Goal: Task Accomplishment & Management: Use online tool/utility

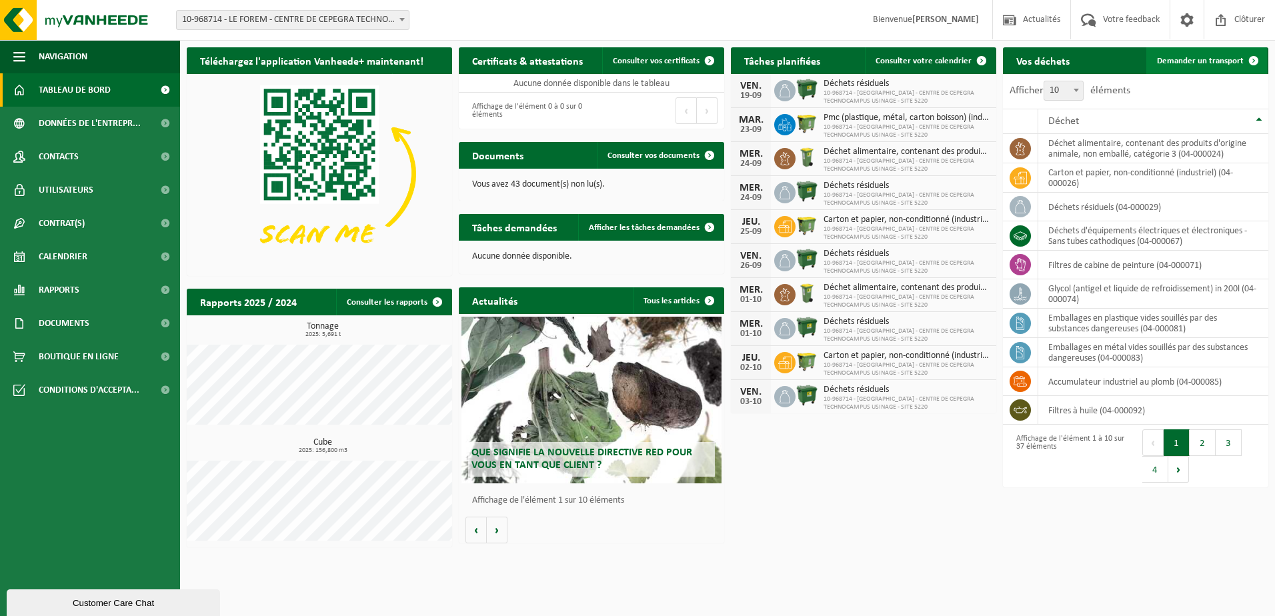
click at [1192, 61] on span "Demander un transport" at bounding box center [1200, 61] width 87 height 9
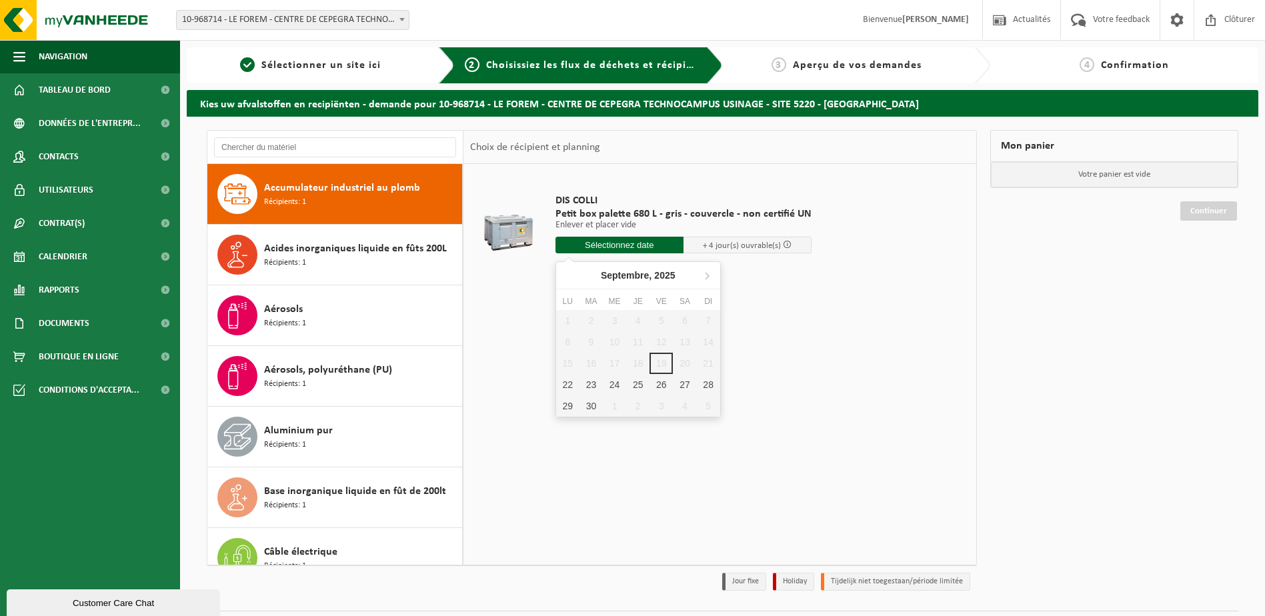
click at [648, 245] on input "text" at bounding box center [620, 245] width 128 height 17
click at [612, 382] on div "24" at bounding box center [614, 384] width 23 height 21
type input "à partir de 2025-09-24"
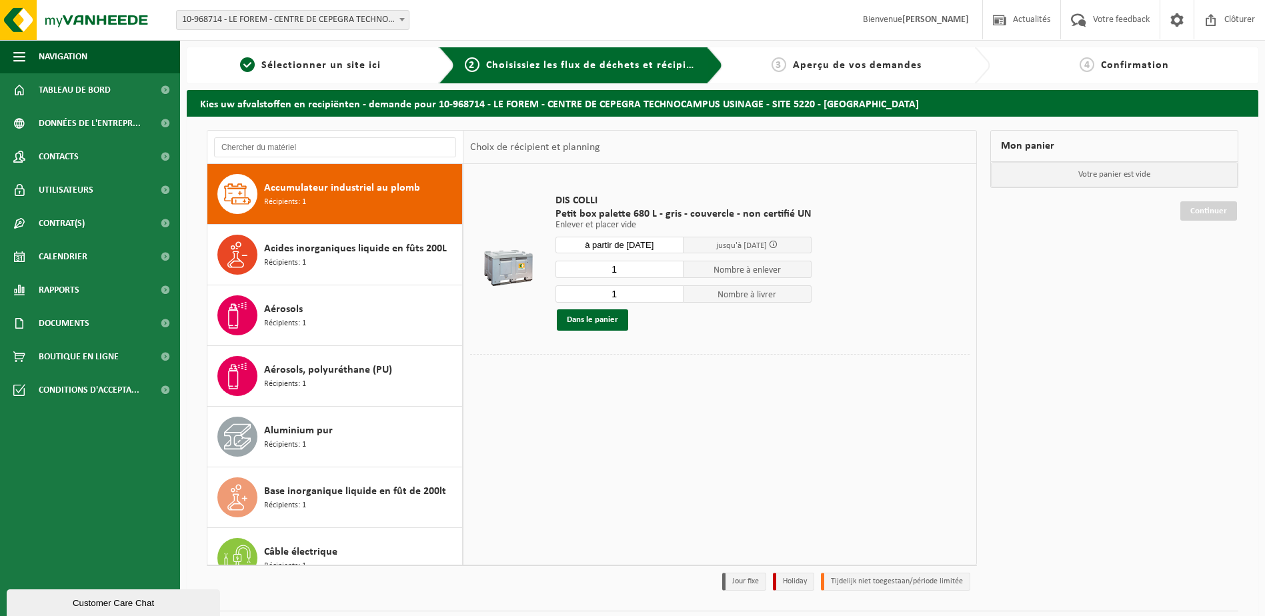
click at [709, 270] on span "Nombre à enlever" at bounding box center [748, 269] width 128 height 17
click at [631, 273] on input "1" at bounding box center [620, 269] width 128 height 17
click at [672, 268] on input "2" at bounding box center [620, 269] width 128 height 17
click at [672, 268] on input "3" at bounding box center [620, 269] width 128 height 17
click at [672, 268] on input "4" at bounding box center [620, 269] width 128 height 17
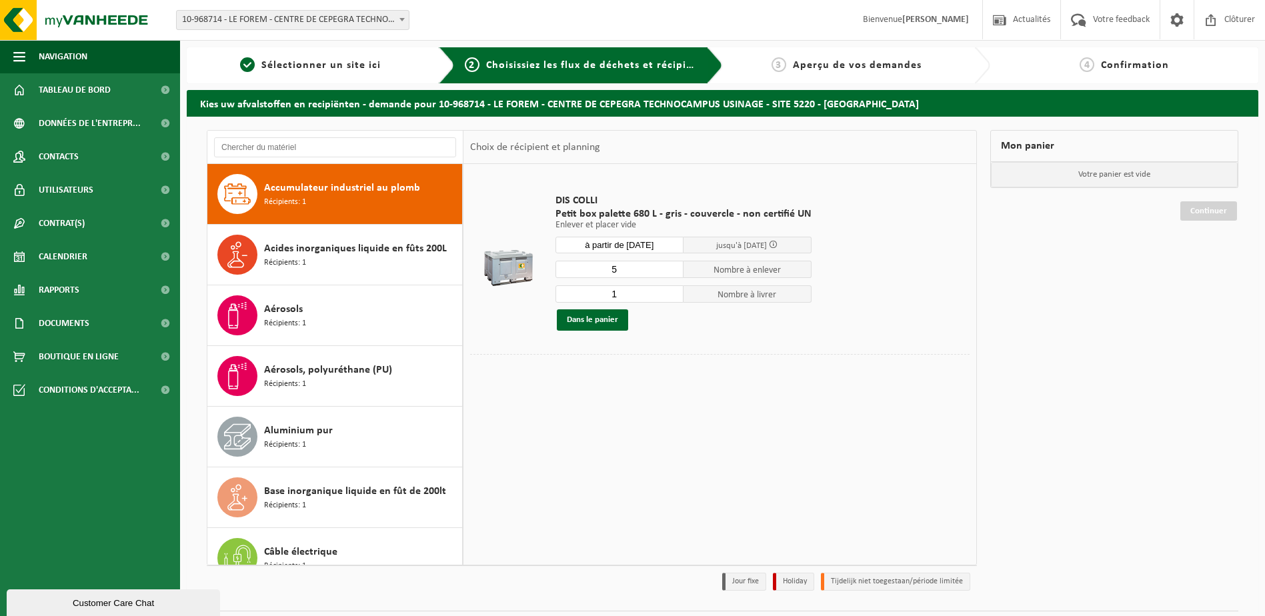
click at [672, 268] on input "5" at bounding box center [620, 269] width 128 height 17
click at [672, 268] on input "6" at bounding box center [620, 269] width 128 height 17
click at [672, 268] on input "7" at bounding box center [620, 269] width 128 height 17
click at [672, 268] on input "8" at bounding box center [620, 269] width 128 height 17
type input "9"
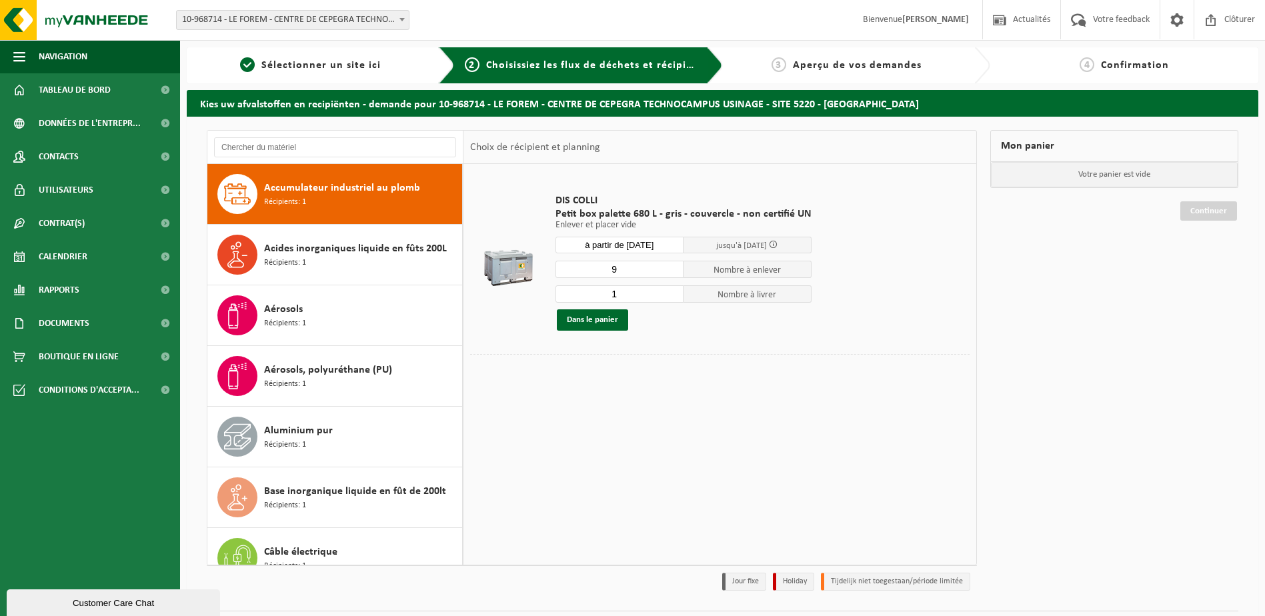
click at [672, 268] on input "9" at bounding box center [620, 269] width 128 height 17
click at [670, 291] on input "2" at bounding box center [620, 293] width 128 height 17
click at [670, 291] on input "3" at bounding box center [620, 293] width 128 height 17
click at [670, 291] on input "4" at bounding box center [620, 293] width 128 height 17
click at [670, 291] on input "5" at bounding box center [620, 293] width 128 height 17
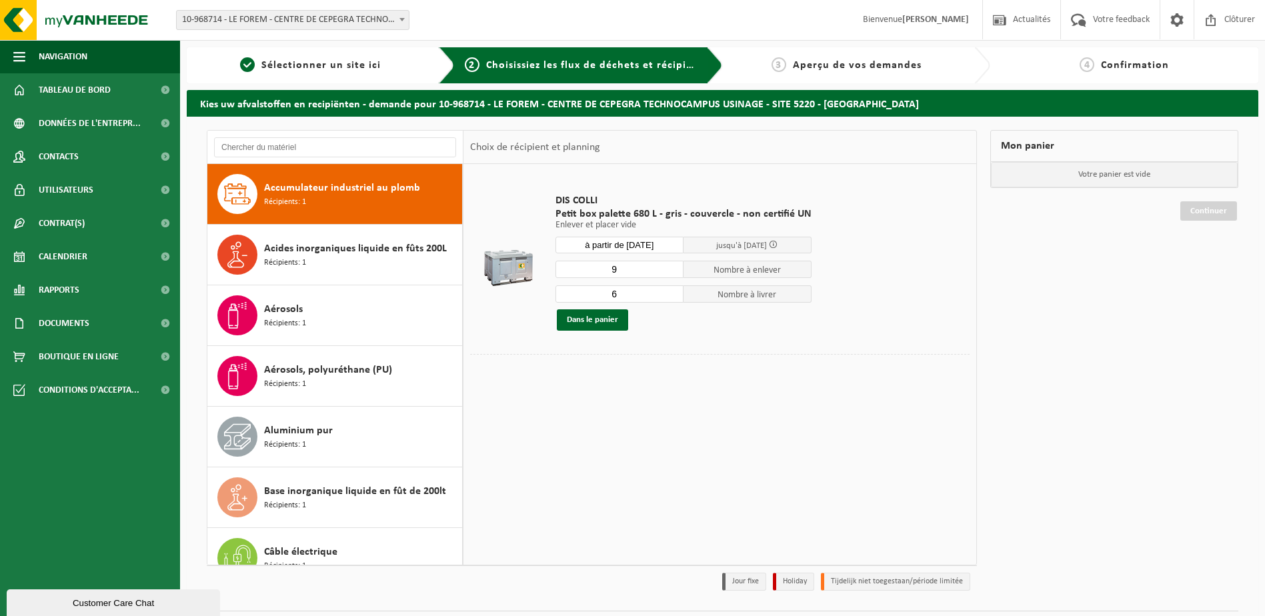
click at [670, 291] on input "6" at bounding box center [620, 293] width 128 height 17
click at [670, 291] on input "7" at bounding box center [620, 293] width 128 height 17
click at [670, 291] on input "8" at bounding box center [620, 293] width 128 height 17
type input "9"
click at [670, 291] on input "9" at bounding box center [620, 293] width 128 height 17
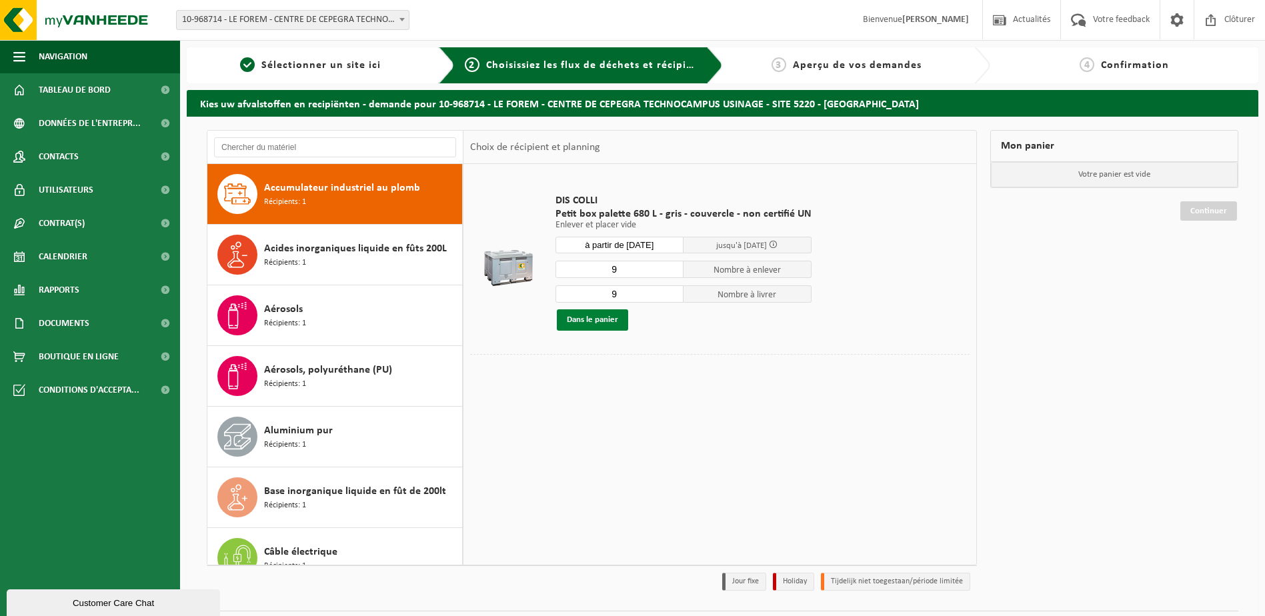
click at [608, 319] on button "Dans le panier" at bounding box center [592, 319] width 71 height 21
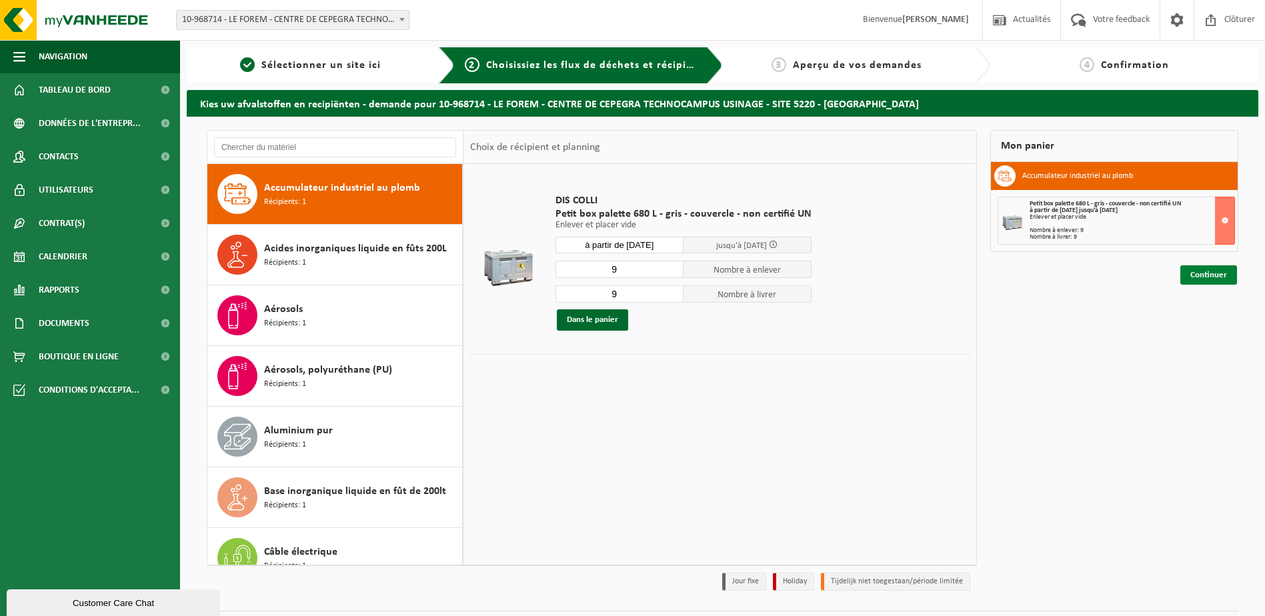
click at [1199, 271] on link "Continuer" at bounding box center [1208, 274] width 57 height 19
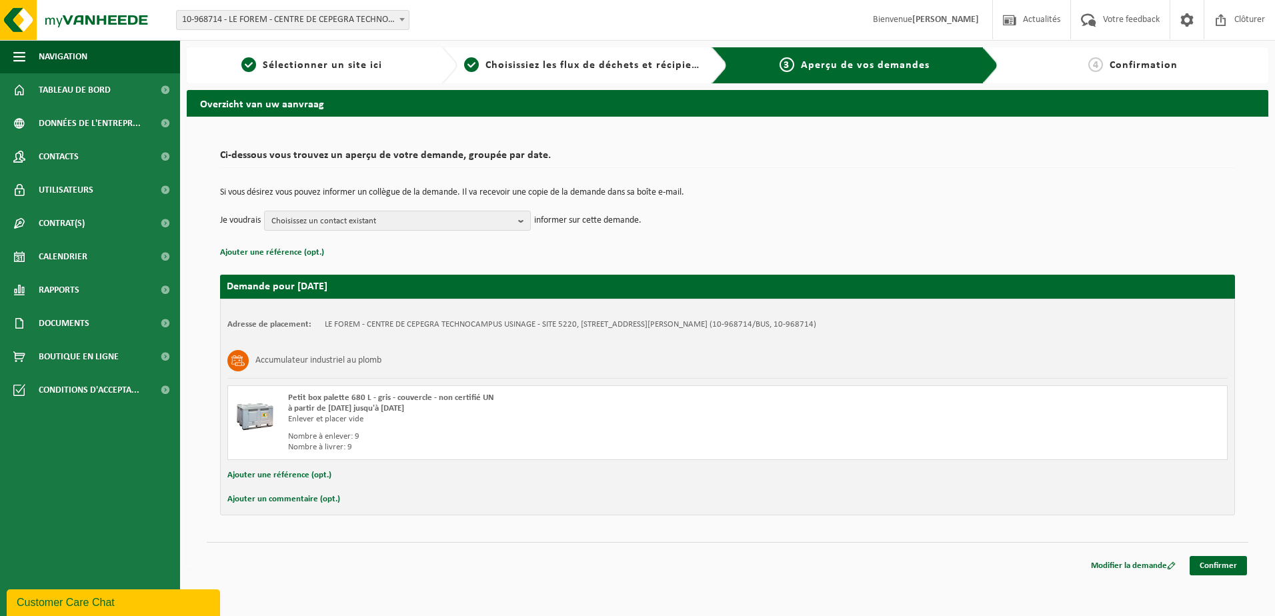
click at [320, 476] on button "Ajouter une référence (opt.)" at bounding box center [279, 475] width 104 height 17
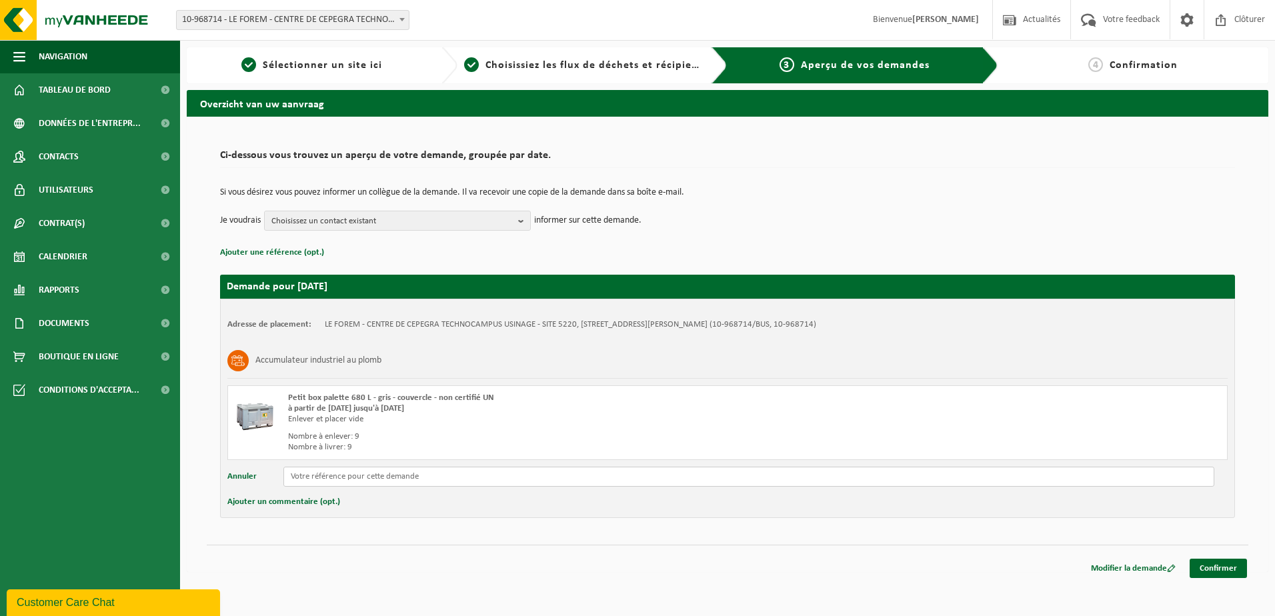
click at [331, 476] on input "text" at bounding box center [748, 477] width 931 height 20
type input "palette box papier"
drag, startPoint x: 353, startPoint y: 478, endPoint x: 247, endPoint y: 477, distance: 106.7
click at [247, 477] on div "Annuler palette box papier" at bounding box center [727, 477] width 1000 height 20
click at [330, 504] on button "Ajouter un commentaire (opt.)" at bounding box center [283, 502] width 113 height 17
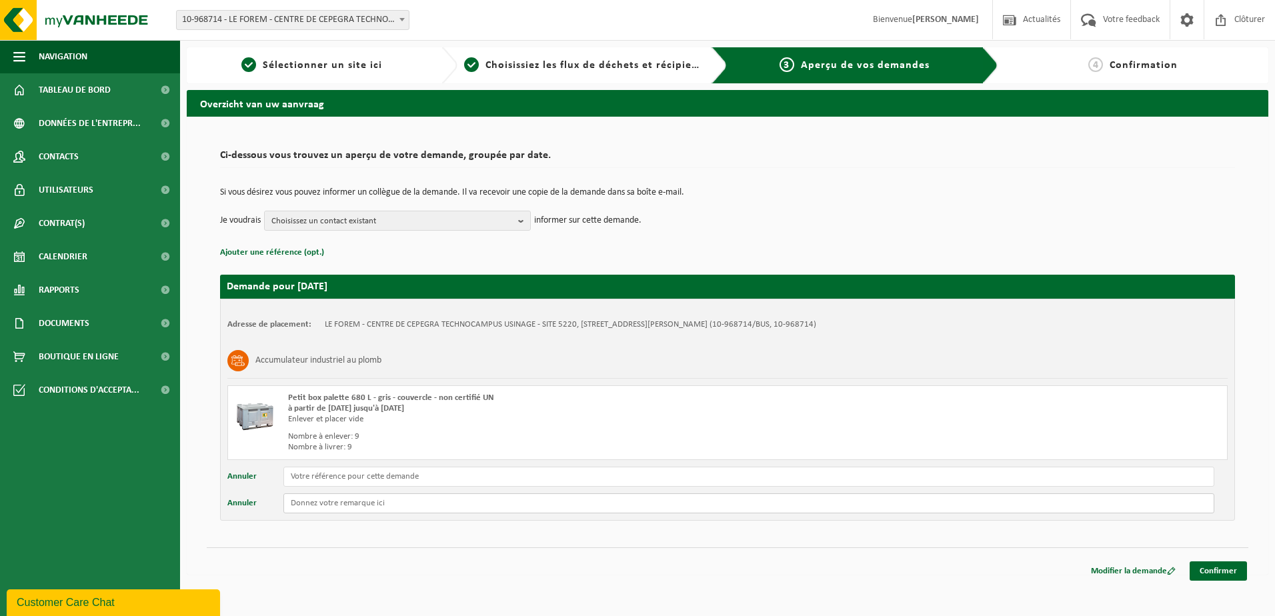
click at [343, 504] on input "text" at bounding box center [748, 504] width 931 height 20
paste input "palette box papier"
type input "palette box papier"
click at [1223, 572] on link "Confirmer" at bounding box center [1218, 571] width 57 height 19
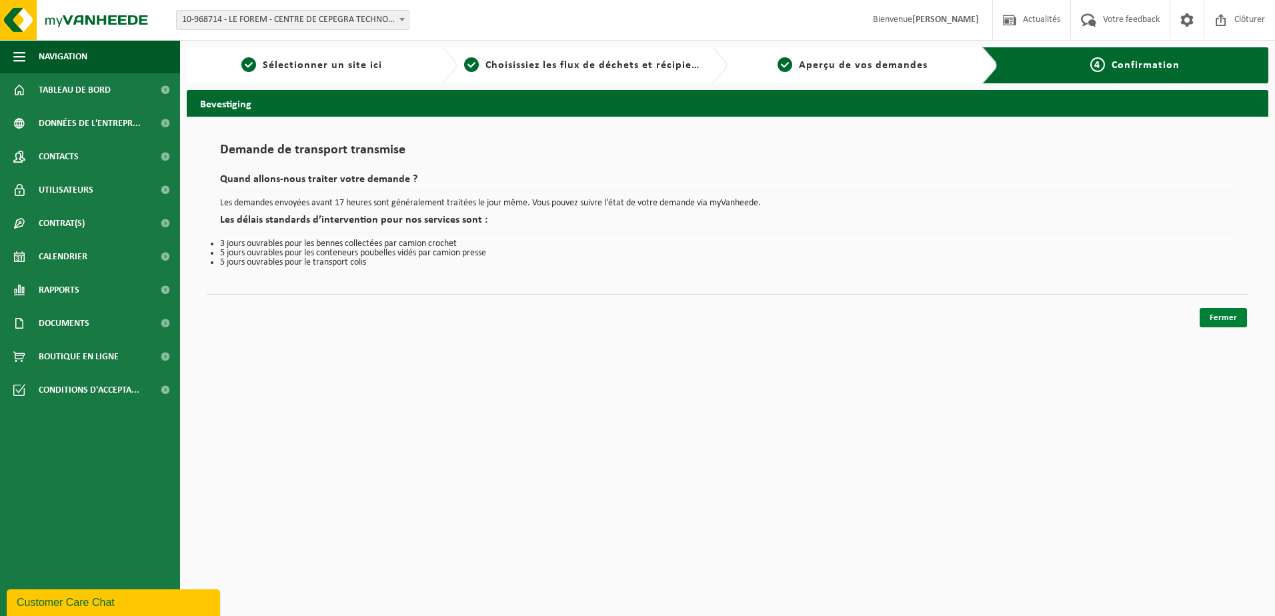
click at [1227, 320] on link "Fermer" at bounding box center [1223, 317] width 47 height 19
